Goal: Task Accomplishment & Management: Use online tool/utility

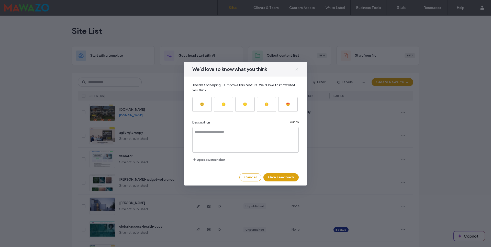
click at [297, 70] on icon at bounding box center [296, 69] width 4 height 4
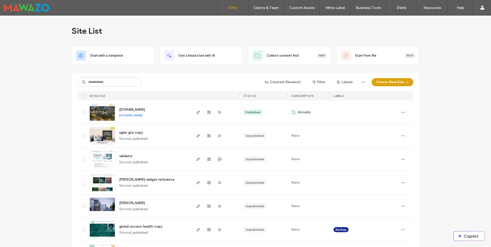
click at [217, 162] on span "button" at bounding box center [219, 159] width 6 height 6
click at [197, 159] on use "button" at bounding box center [198, 159] width 3 height 3
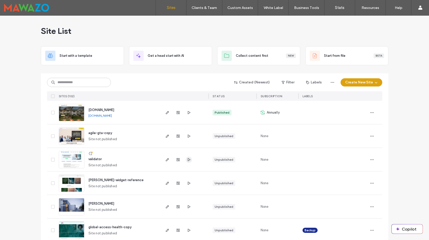
click at [186, 162] on span "button" at bounding box center [189, 159] width 6 height 6
click at [165, 161] on span "button" at bounding box center [167, 159] width 6 height 6
